Goal: Find specific page/section: Find specific page/section

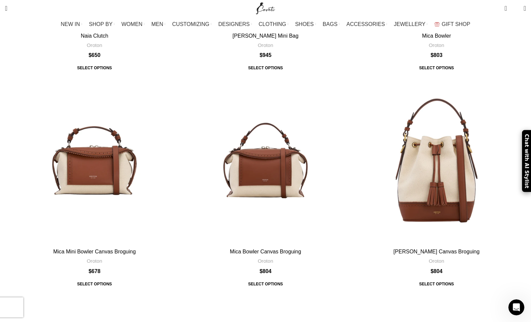
scroll to position [1042, 0]
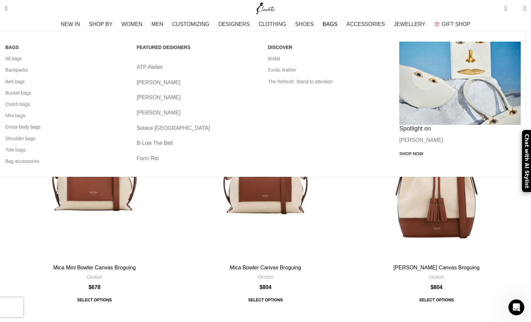
click at [87, 128] on link "Cross-body bags" at bounding box center [65, 126] width 121 height 11
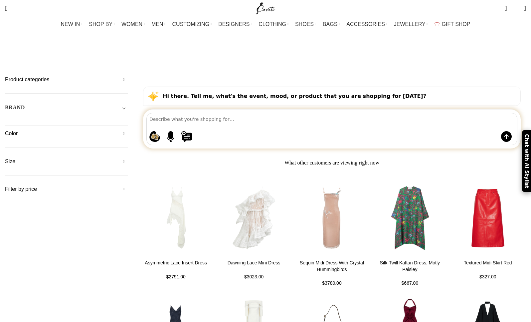
click at [128, 103] on span "Toggle filter" at bounding box center [124, 107] width 8 height 8
click at [107, 119] on span "Any Brand" at bounding box center [66, 122] width 123 height 7
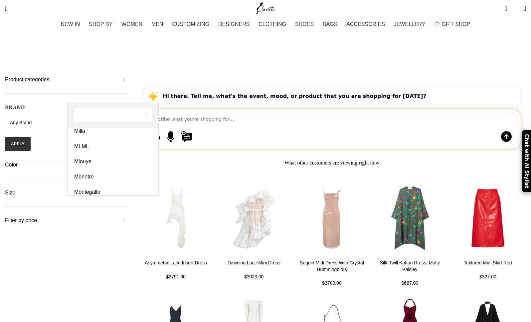
scroll to position [1442, 0]
select select "oroton"
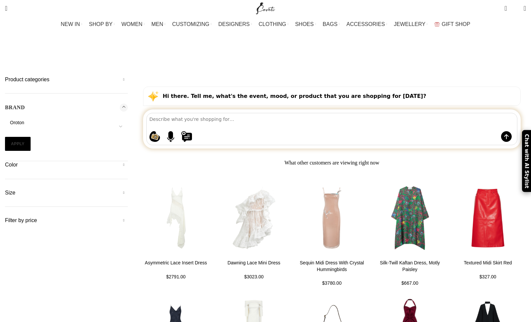
click at [31, 137] on button "Apply" at bounding box center [18, 144] width 26 height 14
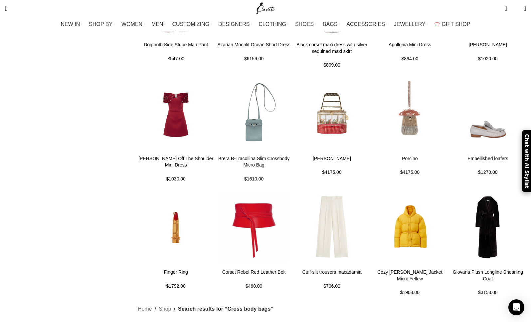
scroll to position [621, 0]
